Goal: Task Accomplishment & Management: Manage account settings

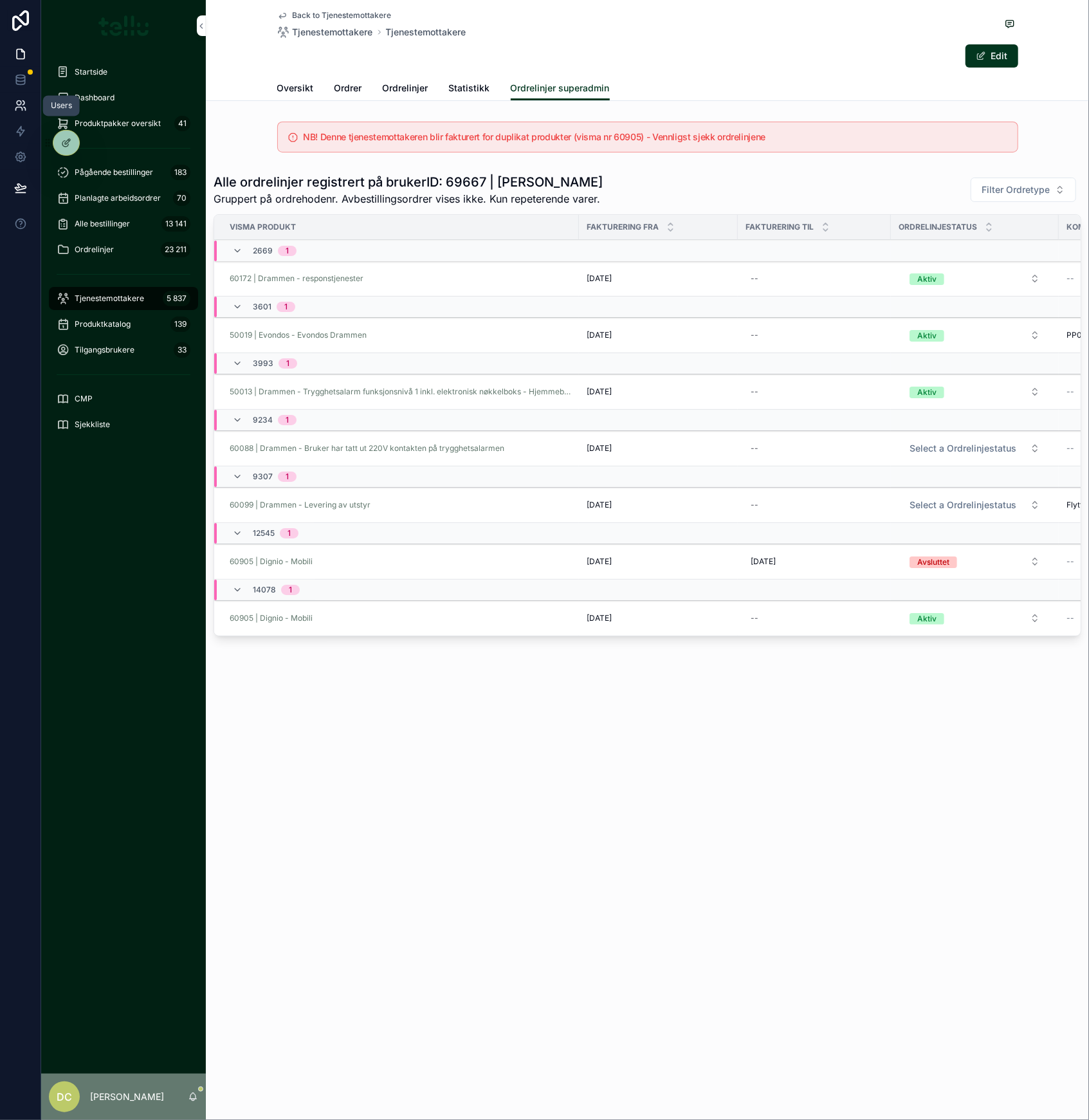
click at [20, 106] on icon at bounding box center [20, 106] width 13 height 13
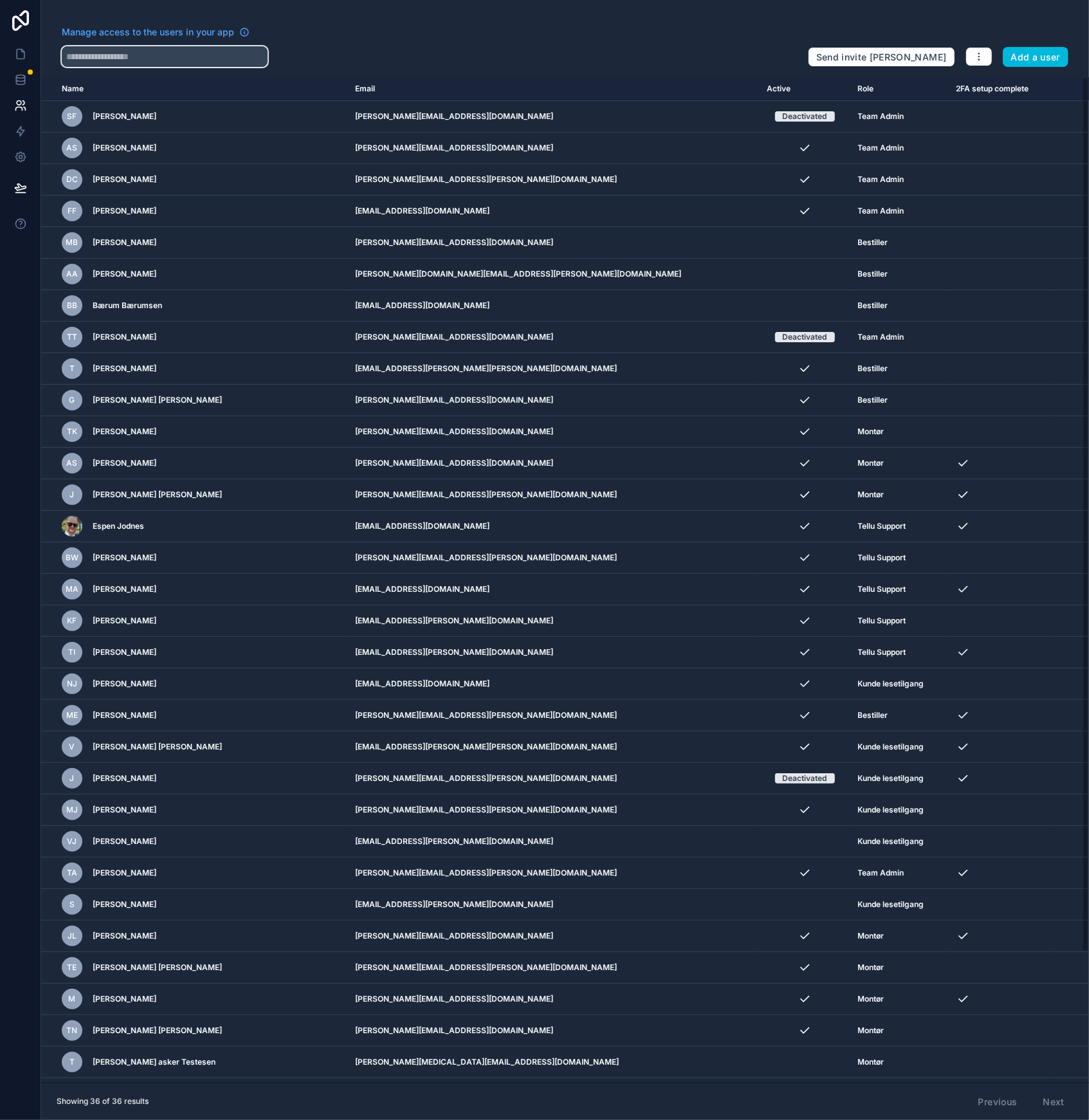
click at [216, 61] on input "text" at bounding box center [164, 57] width 206 height 20
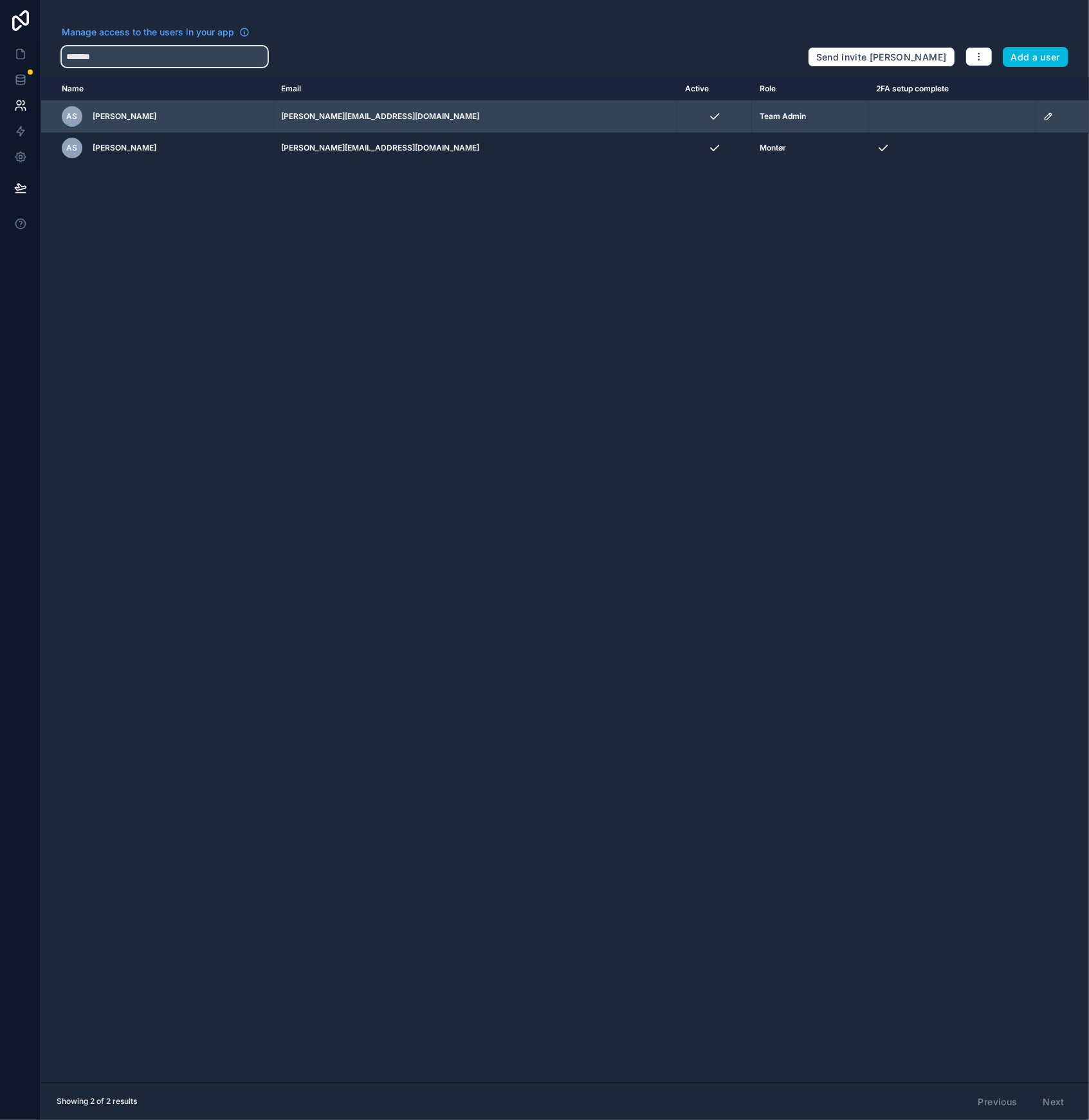
type input "*******"
click at [1043, 116] on icon "scrollable content" at bounding box center [1048, 116] width 11 height 11
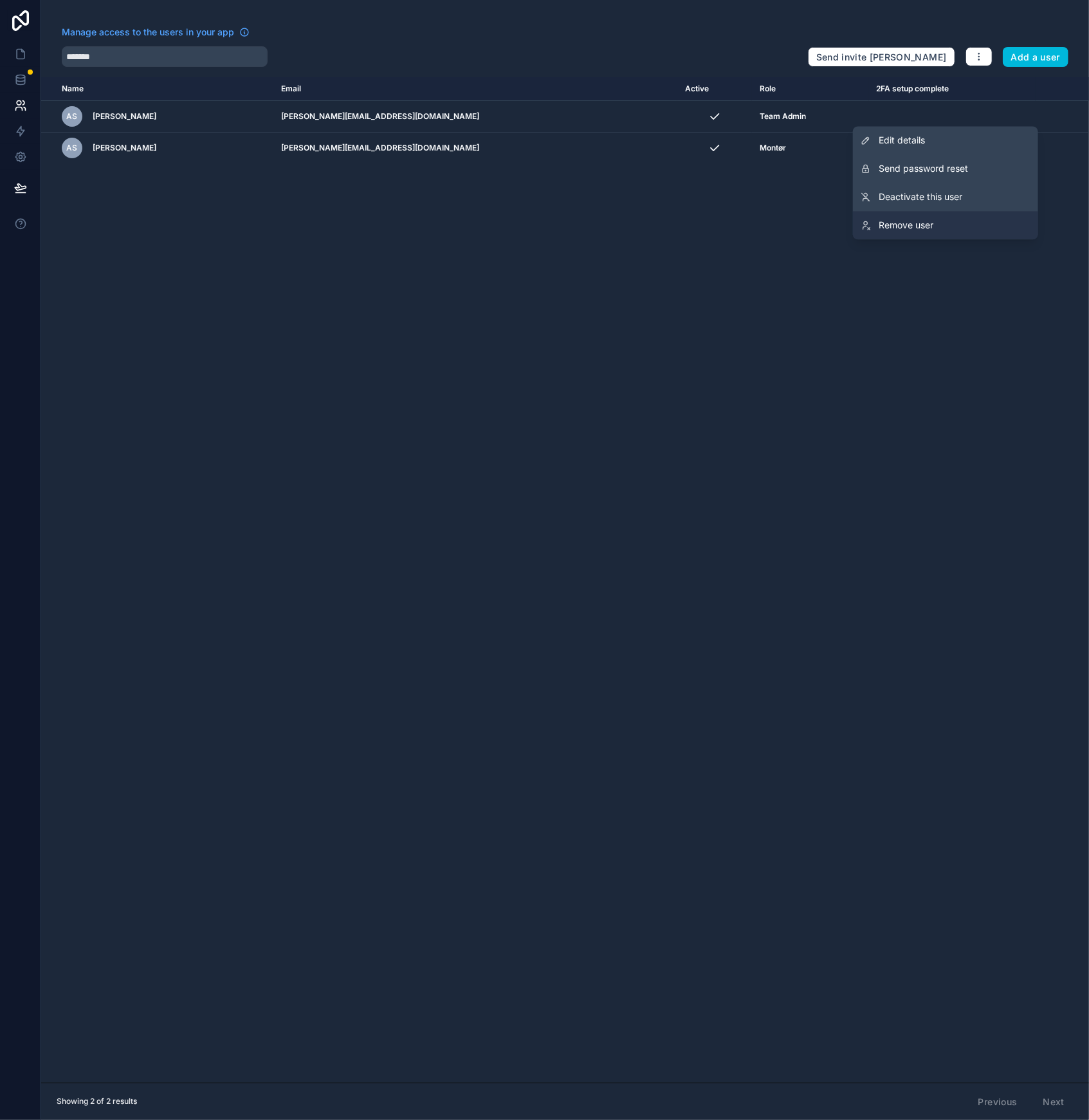
click at [911, 226] on span "Remove user" at bounding box center [905, 225] width 55 height 13
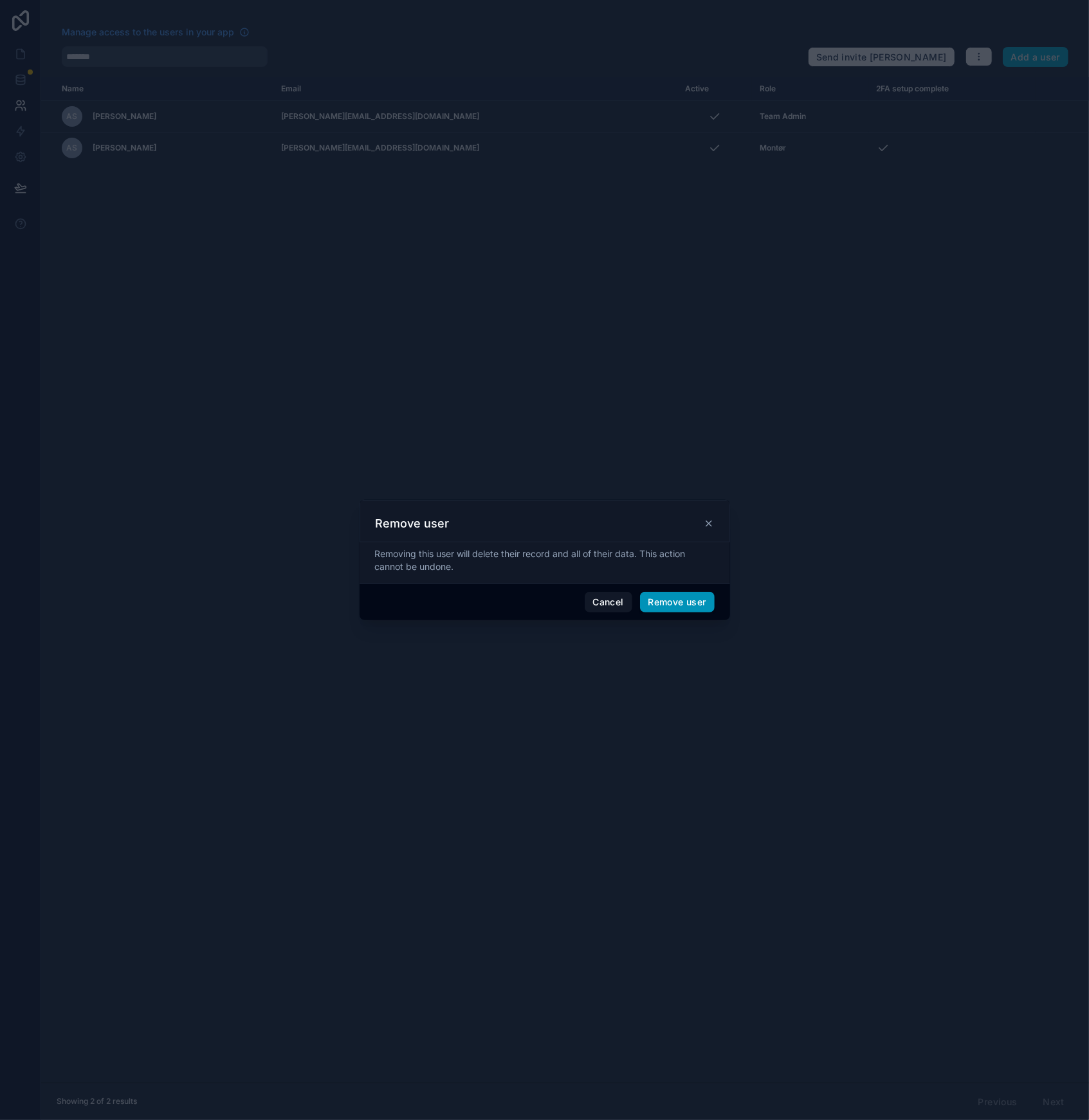
click at [677, 609] on button "Remove user" at bounding box center [677, 601] width 75 height 20
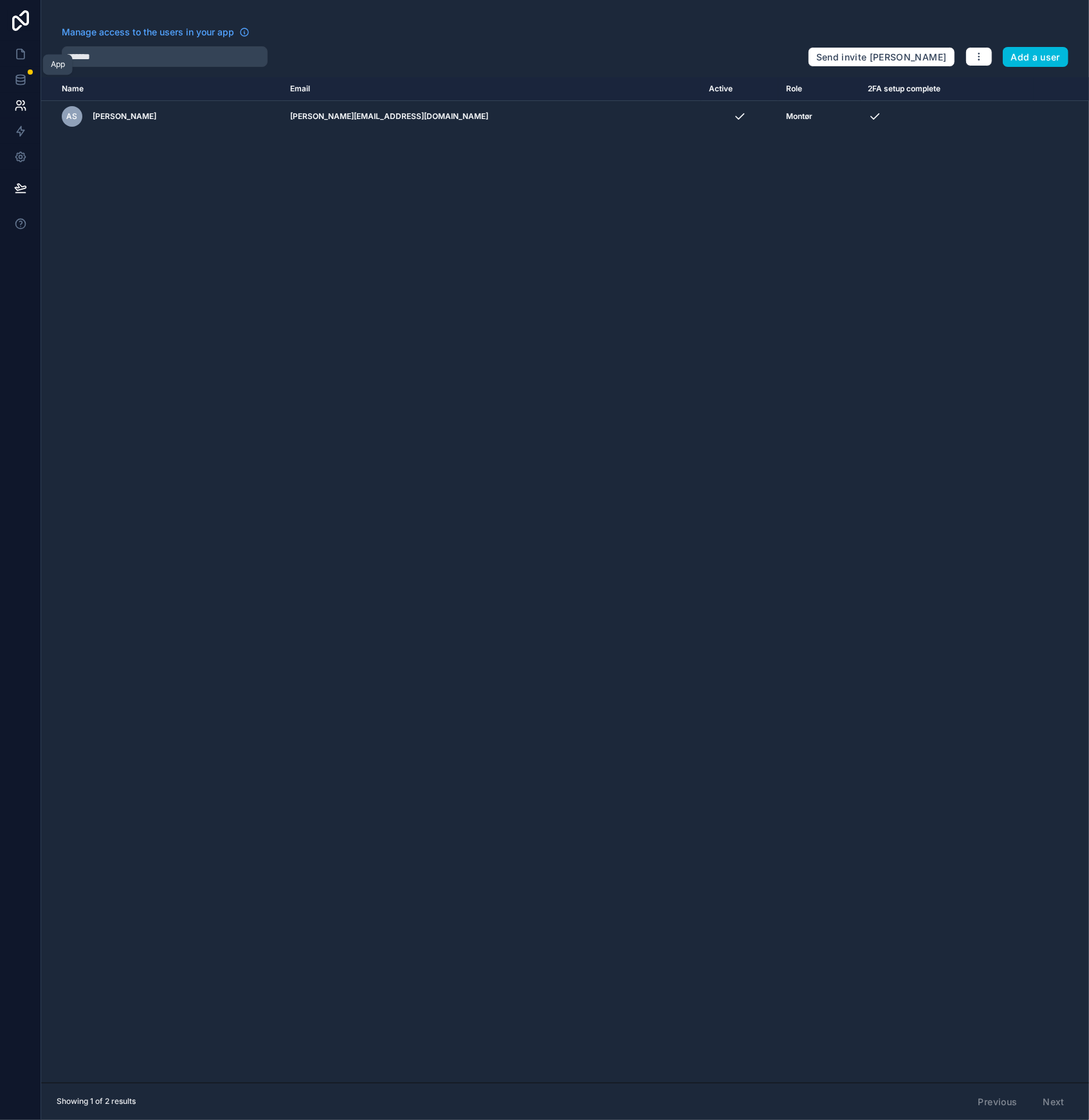
drag, startPoint x: 25, startPoint y: 58, endPoint x: 31, endPoint y: 104, distance: 46.4
click at [25, 58] on icon at bounding box center [20, 54] width 13 height 13
